Goal: Task Accomplishment & Management: Use online tool/utility

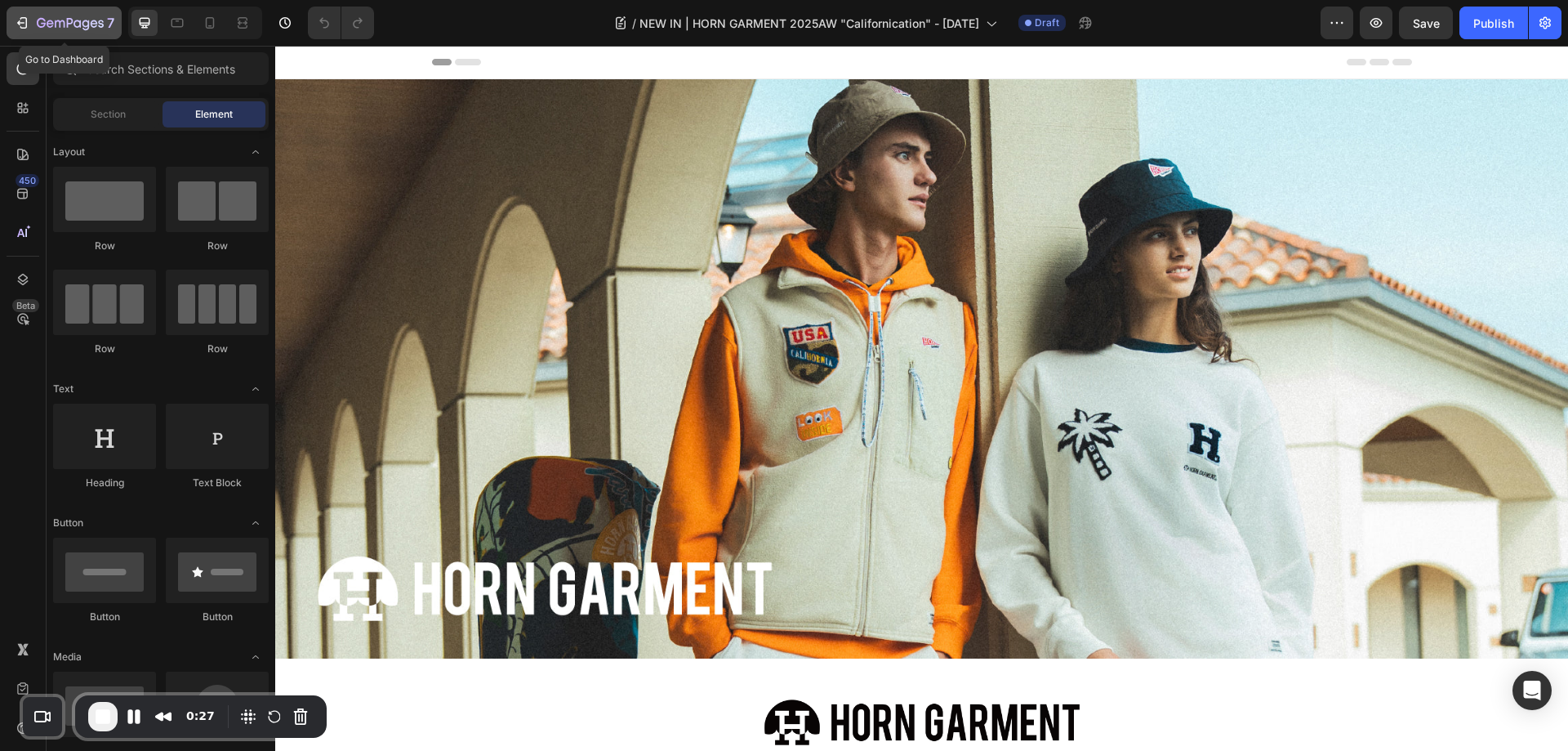
click at [80, 19] on icon "button" at bounding box center [71, 24] width 67 height 13
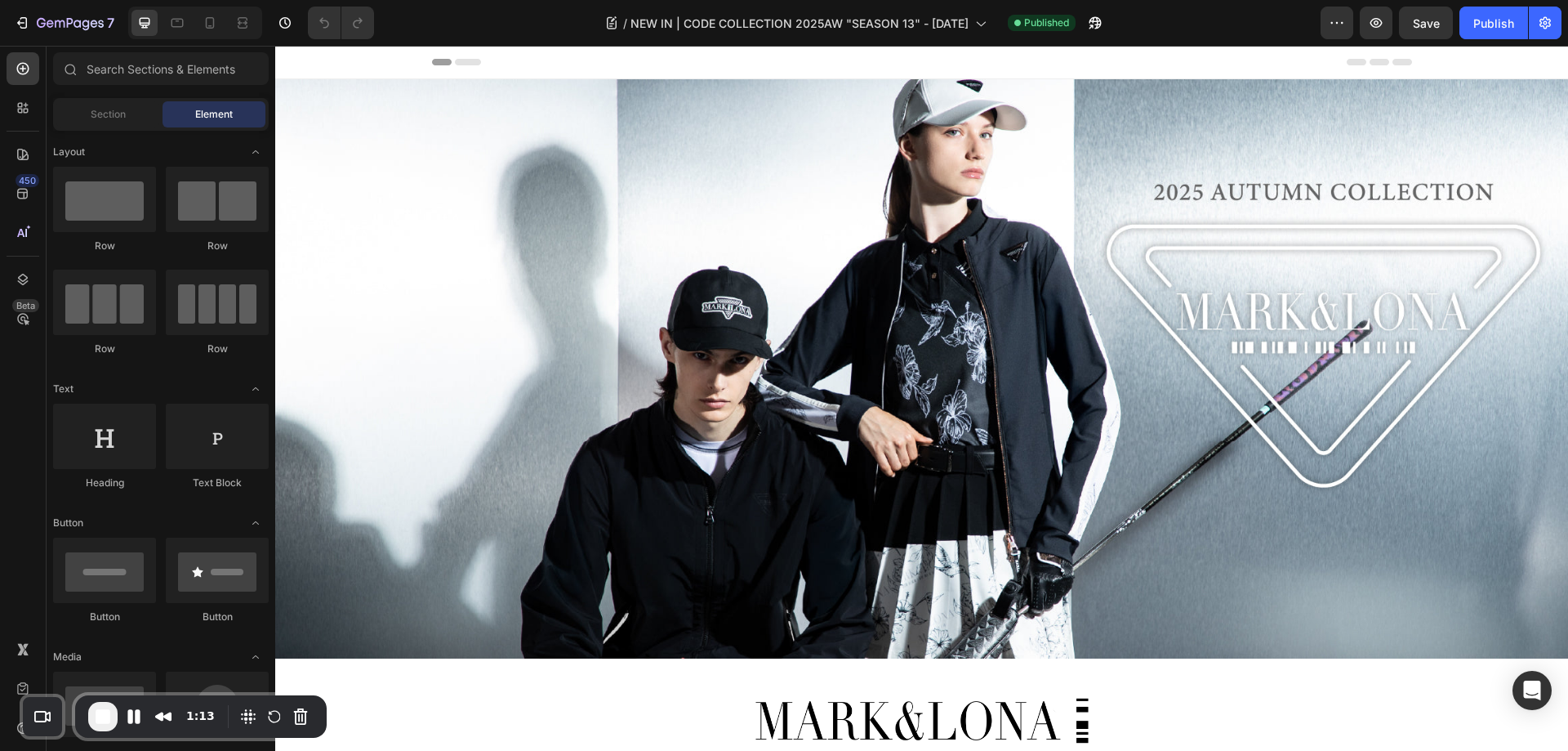
click at [109, 715] on span "End Recording" at bounding box center [103, 716] width 19 height 19
